Goal: Register for event/course

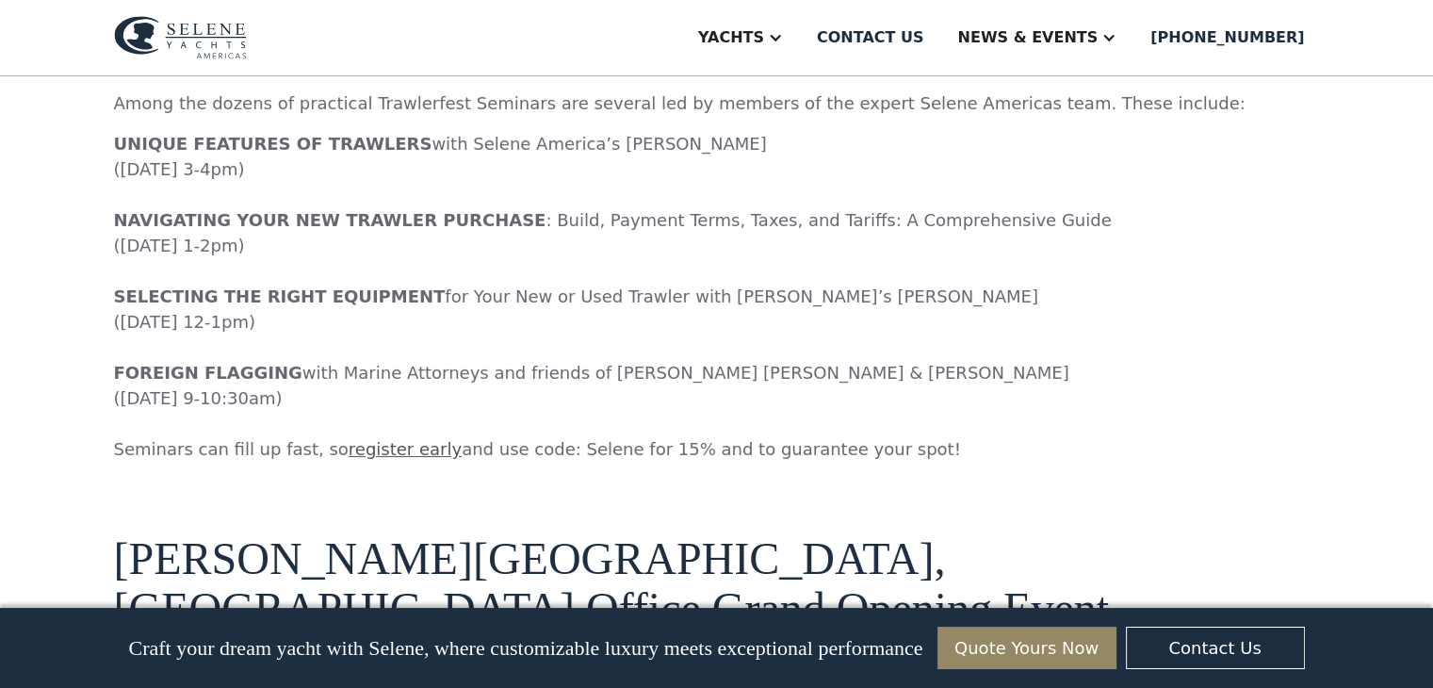
scroll to position [6502, 0]
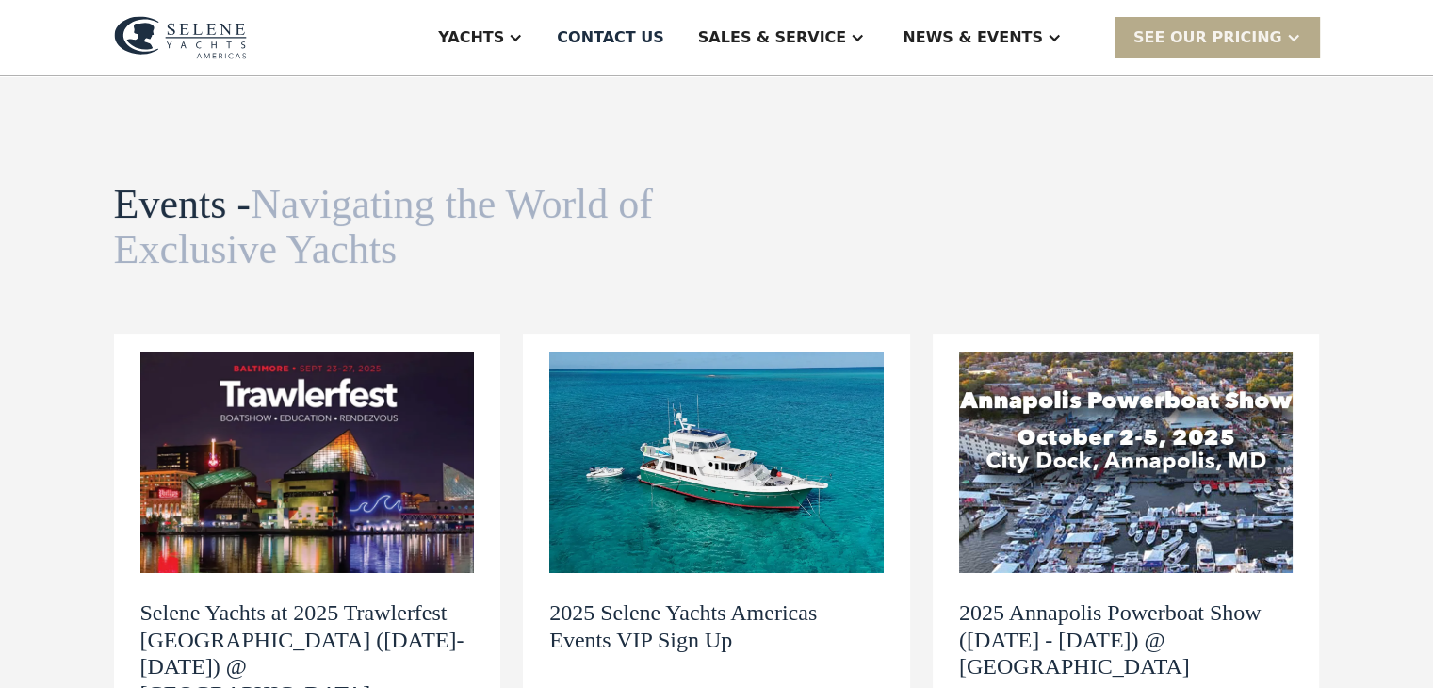
drag, startPoint x: 596, startPoint y: 416, endPoint x: 587, endPoint y: 404, distance: 14.1
drag, startPoint x: 915, startPoint y: 413, endPoint x: 944, endPoint y: 160, distance: 254.2
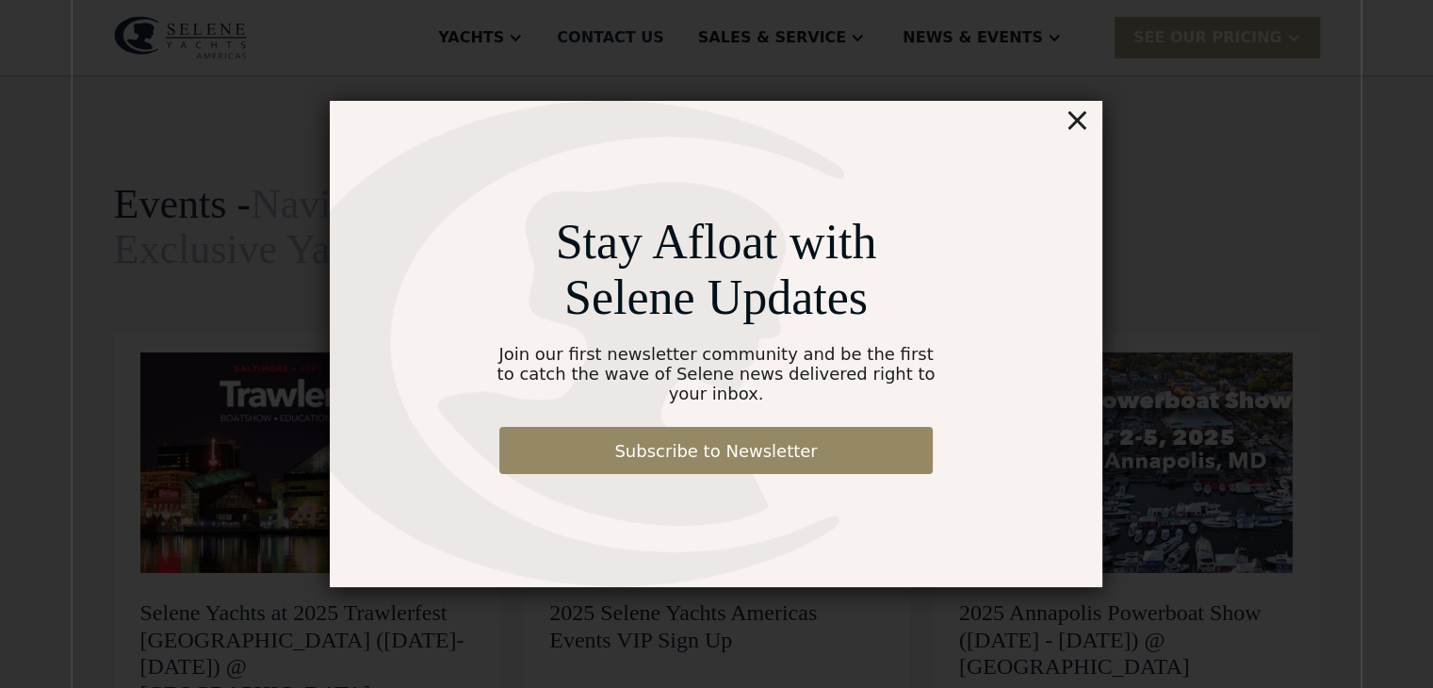
click at [1080, 125] on div "×" at bounding box center [1077, 120] width 27 height 38
